Goal: Complete application form: Complete application form

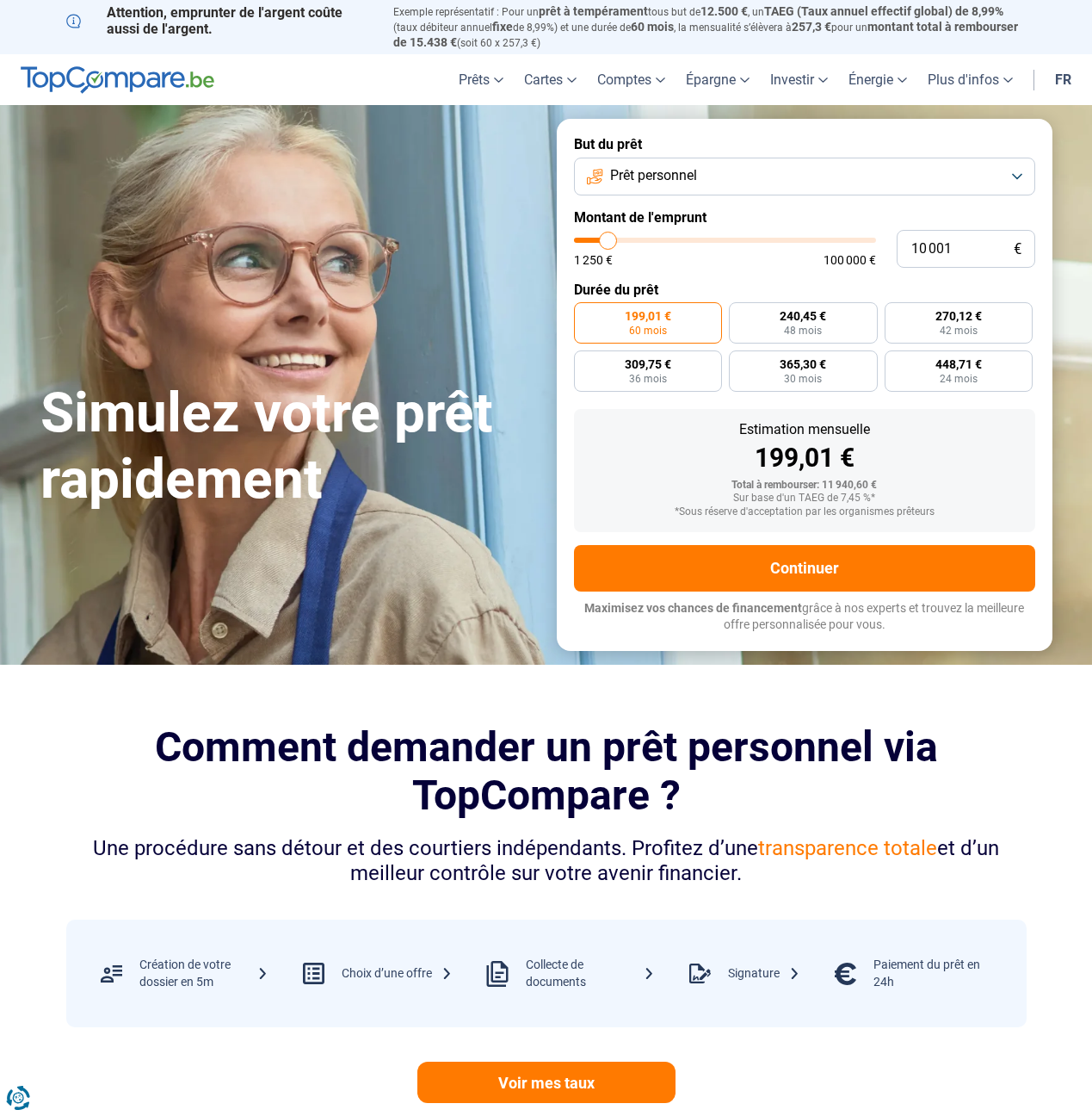
click at [750, 166] on button "Prêt personnel" at bounding box center [805, 176] width 462 height 38
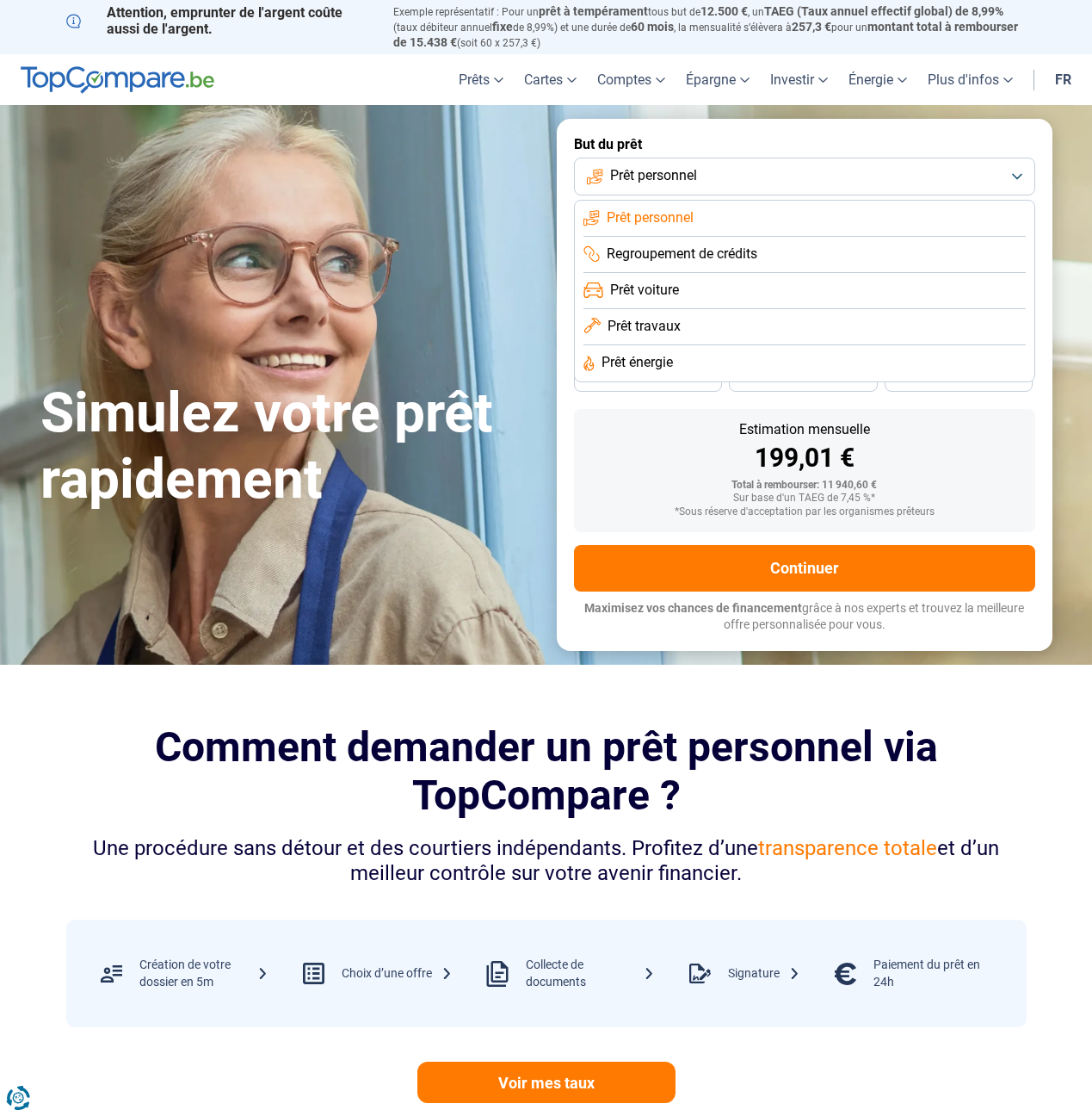
click at [744, 251] on span "Regroupement de crédits" at bounding box center [682, 254] width 151 height 19
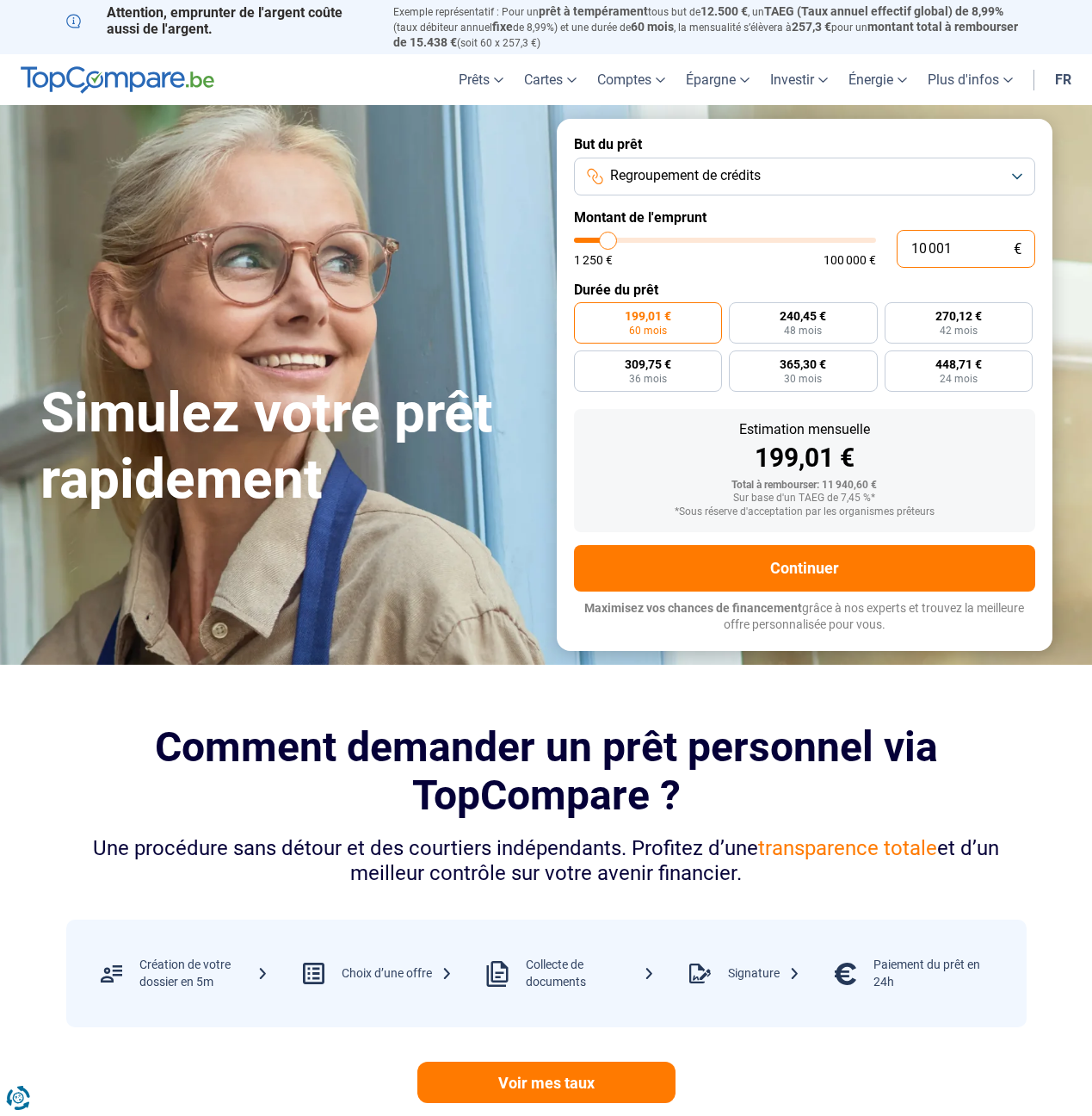
click at [945, 230] on input "10 001" at bounding box center [966, 249] width 139 height 38
click at [943, 246] on input "10 001" at bounding box center [966, 249] width 139 height 38
click at [942, 246] on input "10 001" at bounding box center [966, 249] width 139 height 38
type input "3"
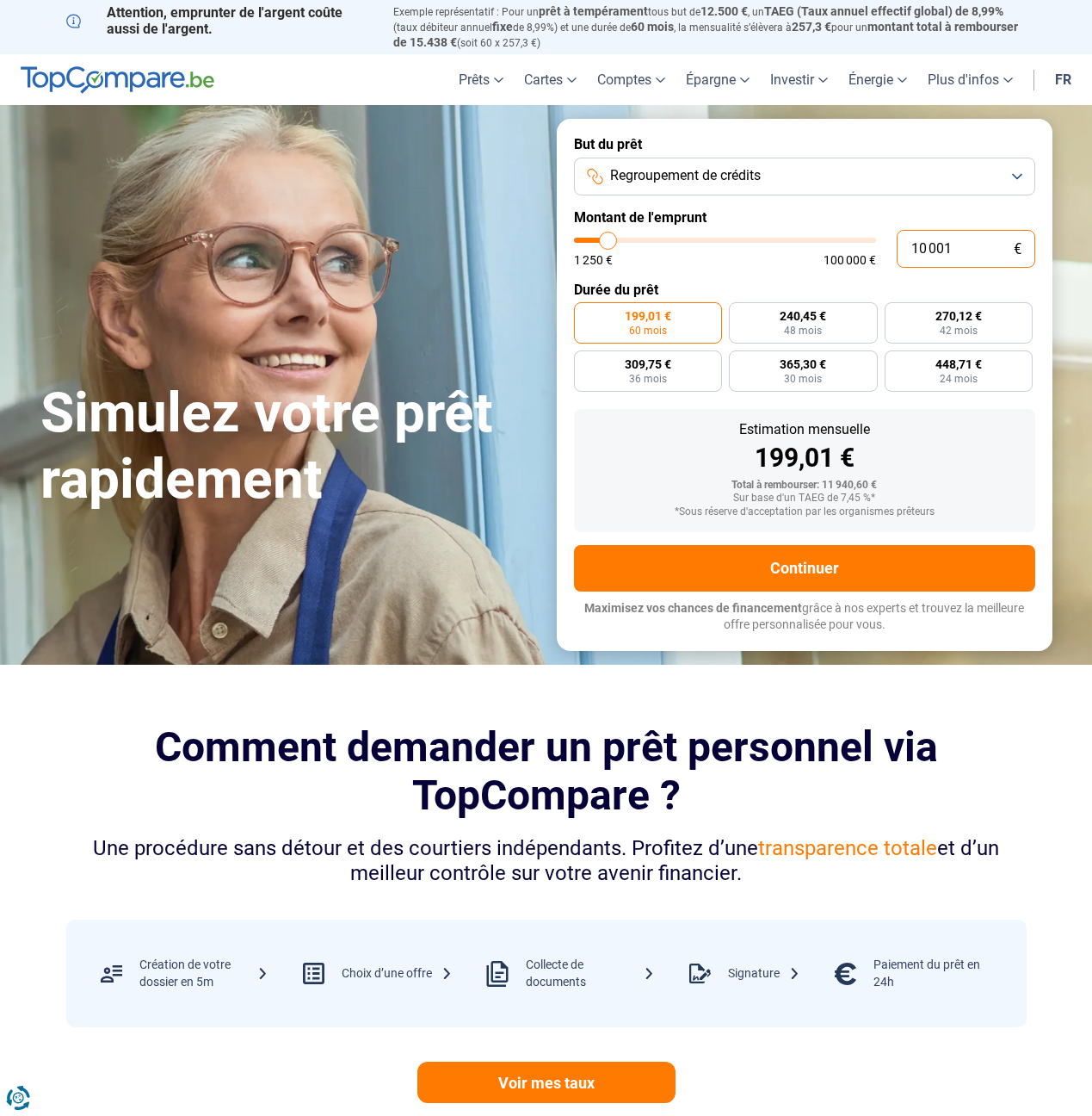
type input "1250"
type input "35"
type input "1250"
type input "350"
type input "1250"
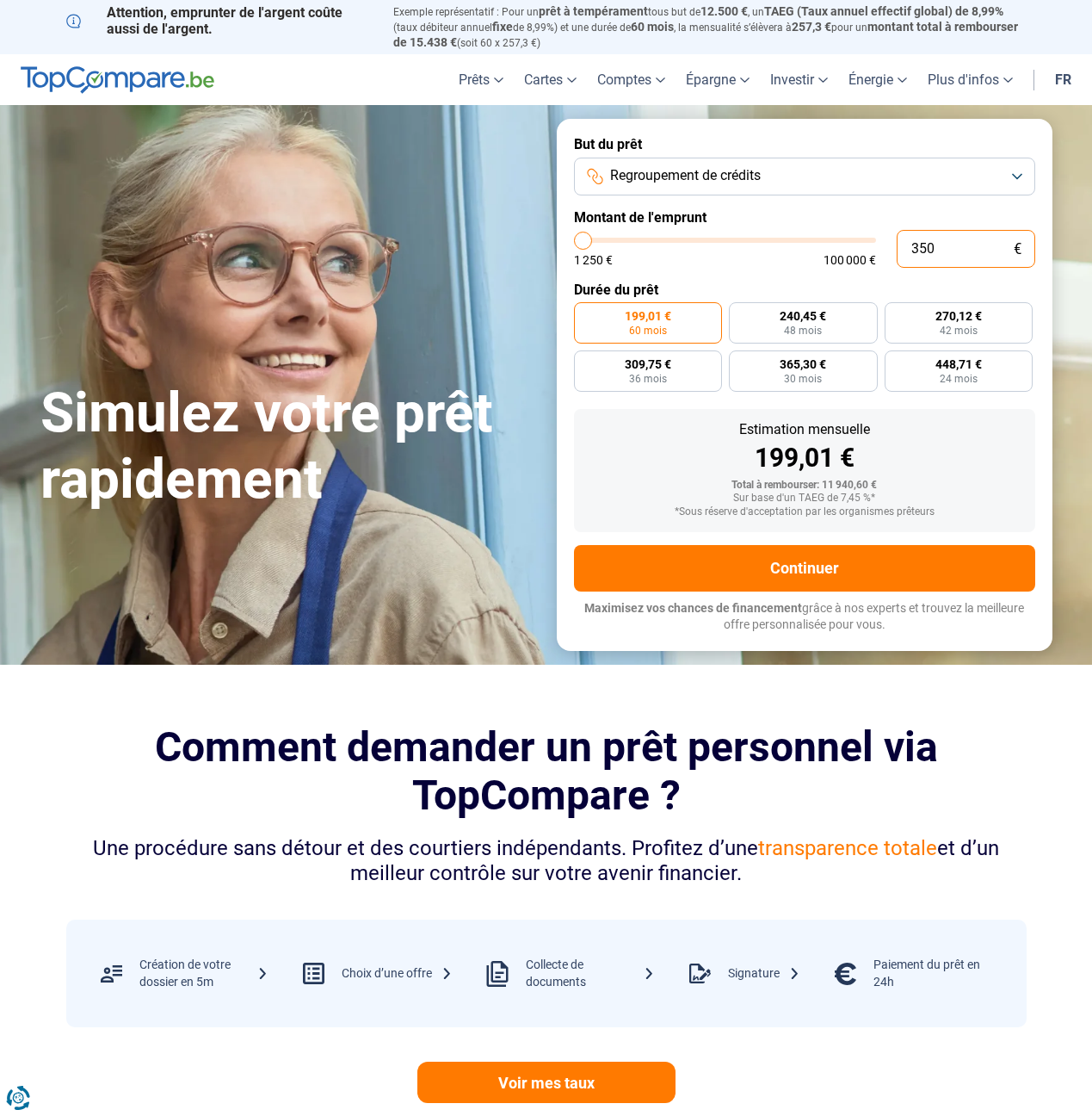
type input "3 500"
type input "3500"
type input "35 000"
type input "35000"
radio input "false"
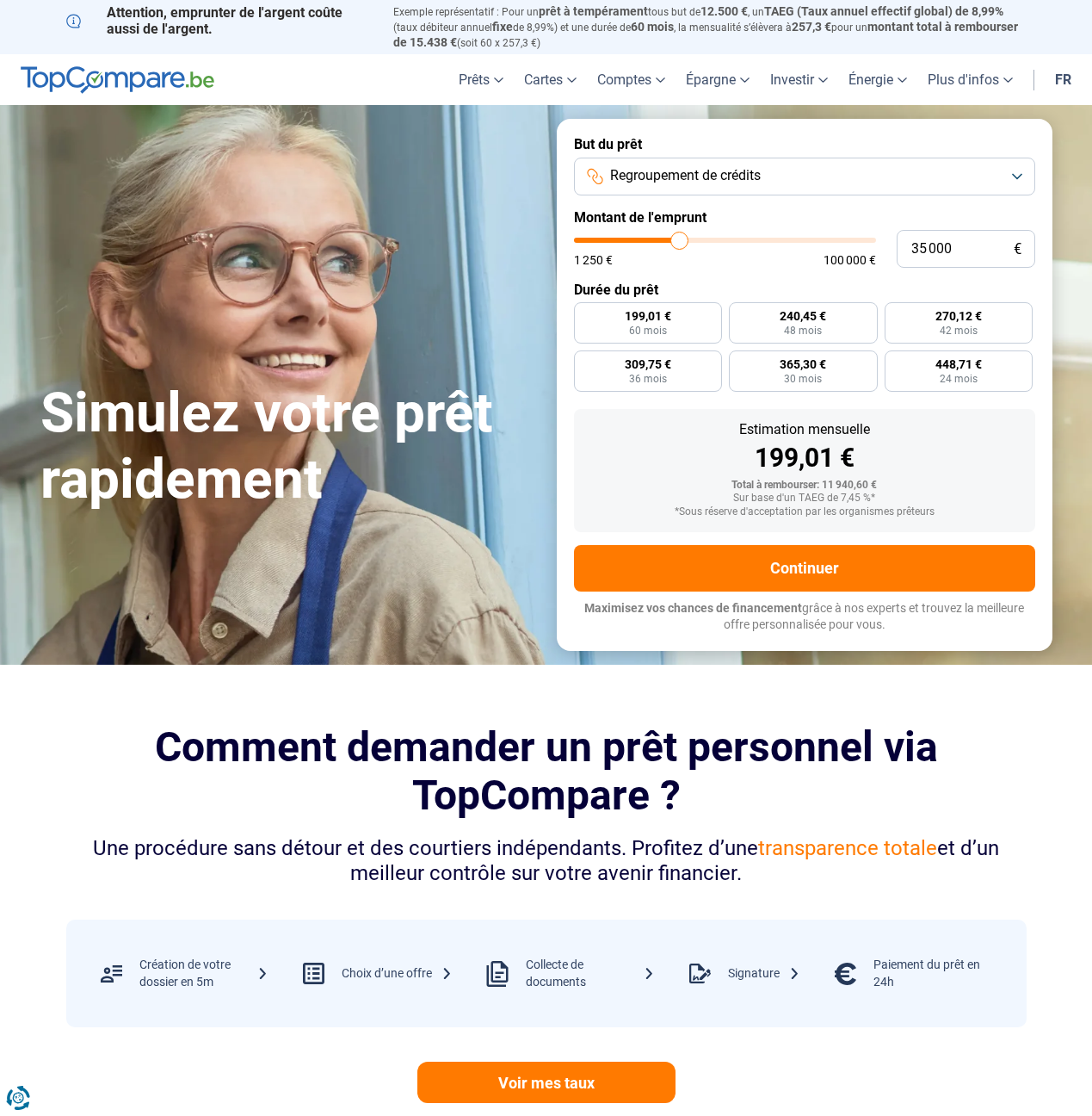
click at [928, 289] on label "Durée du prêt" at bounding box center [805, 290] width 462 height 16
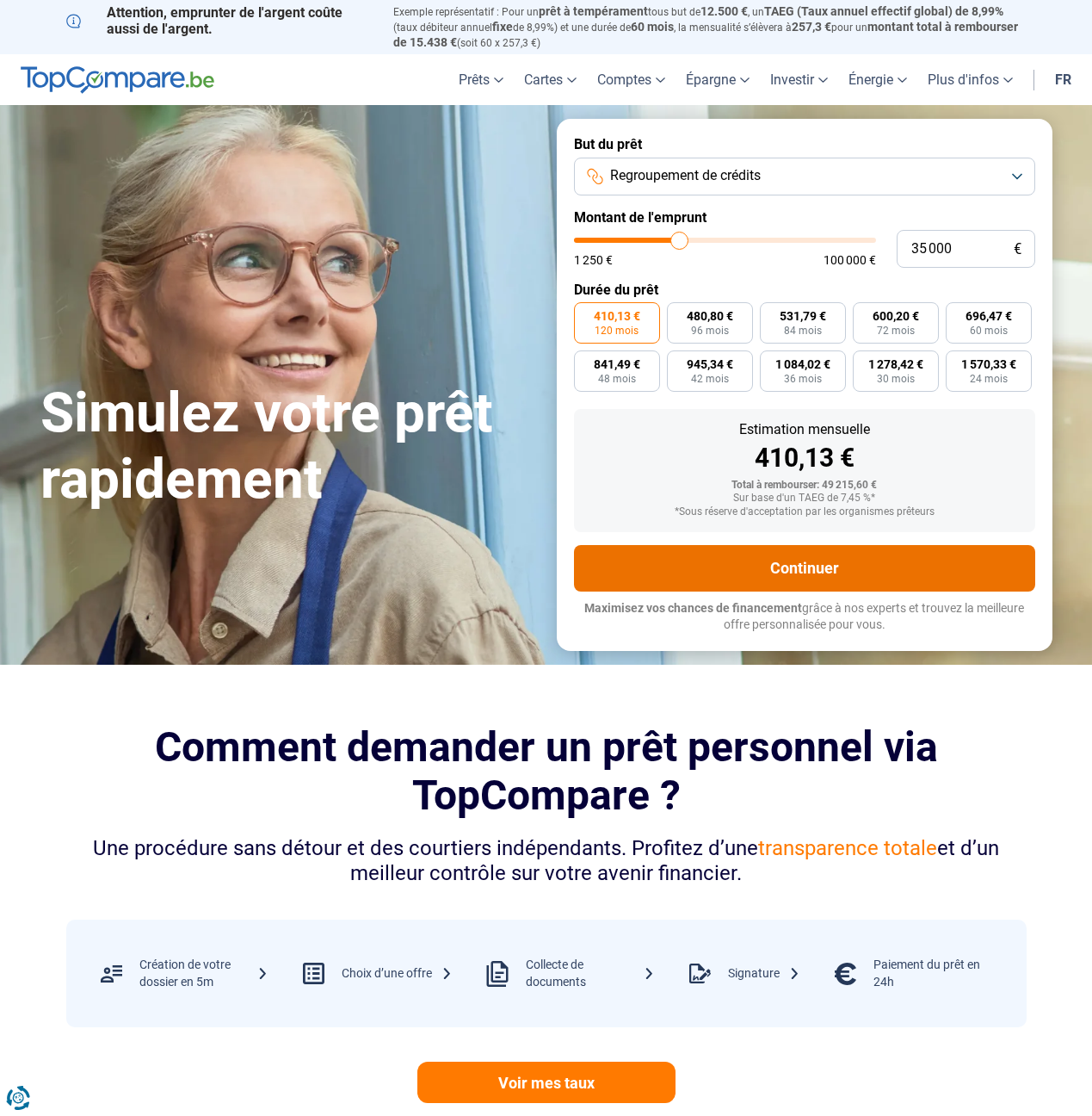
click at [809, 561] on button "Continuer" at bounding box center [805, 568] width 462 height 46
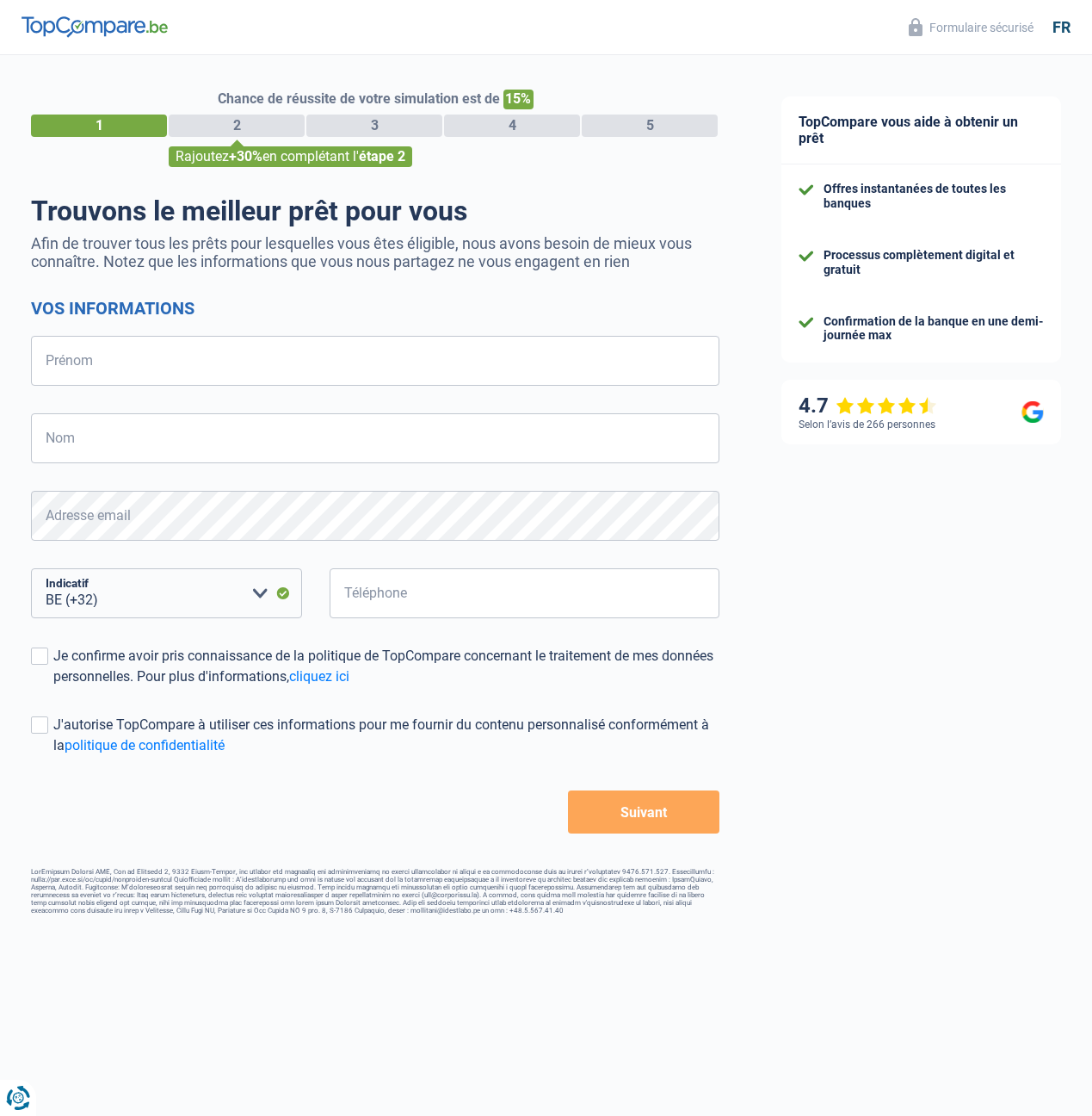
select select "32"
